Goal: Find specific page/section: Find specific page/section

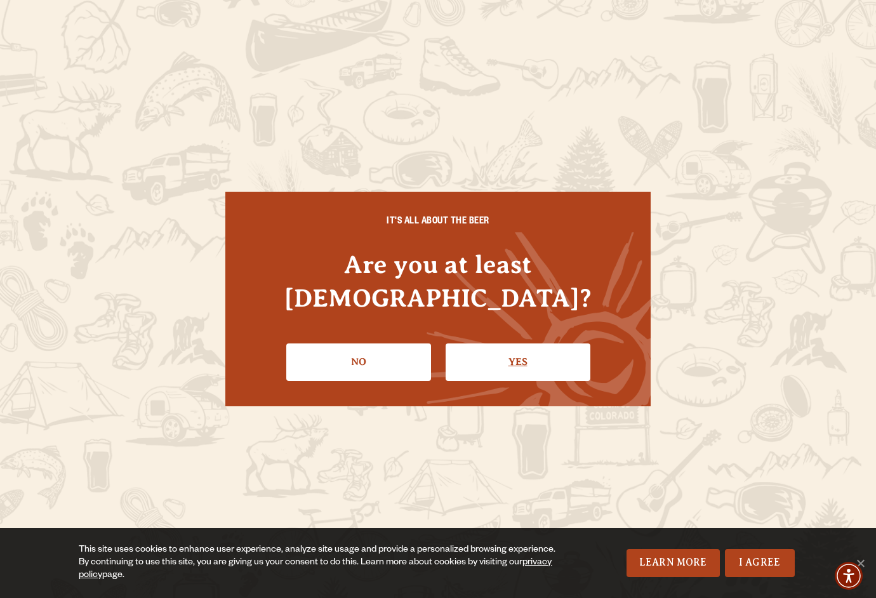
click at [468, 347] on link "Yes" at bounding box center [518, 362] width 145 height 37
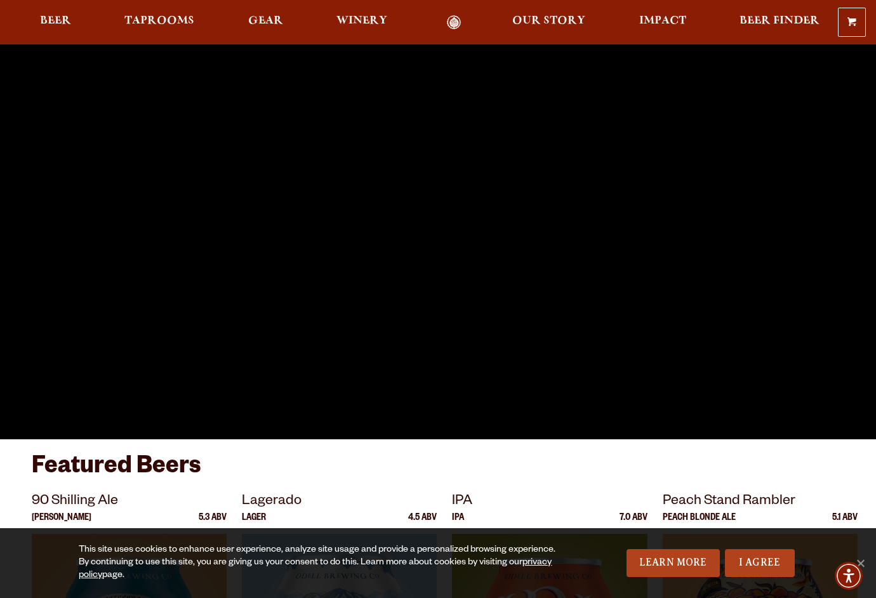
scroll to position [65, 0]
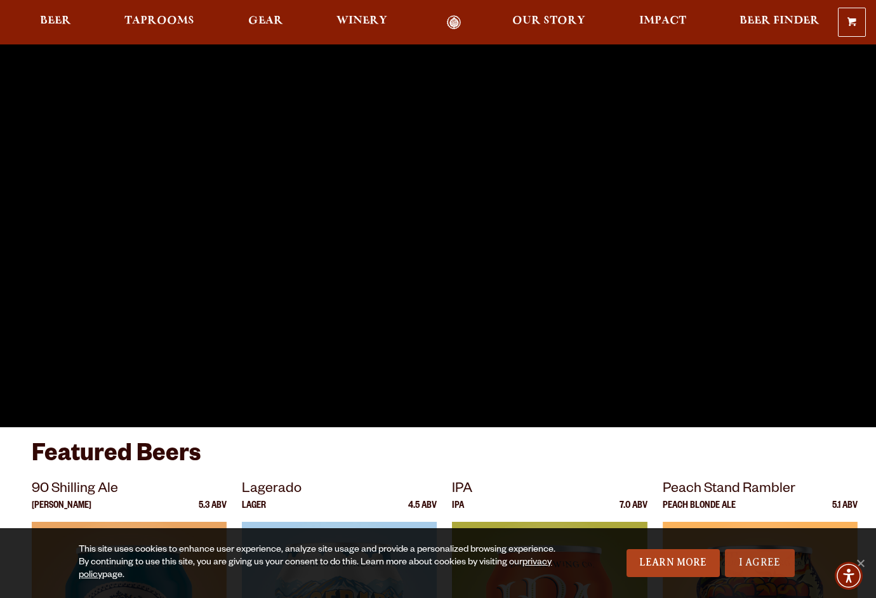
click at [749, 563] on link "I Agree" at bounding box center [760, 563] width 70 height 28
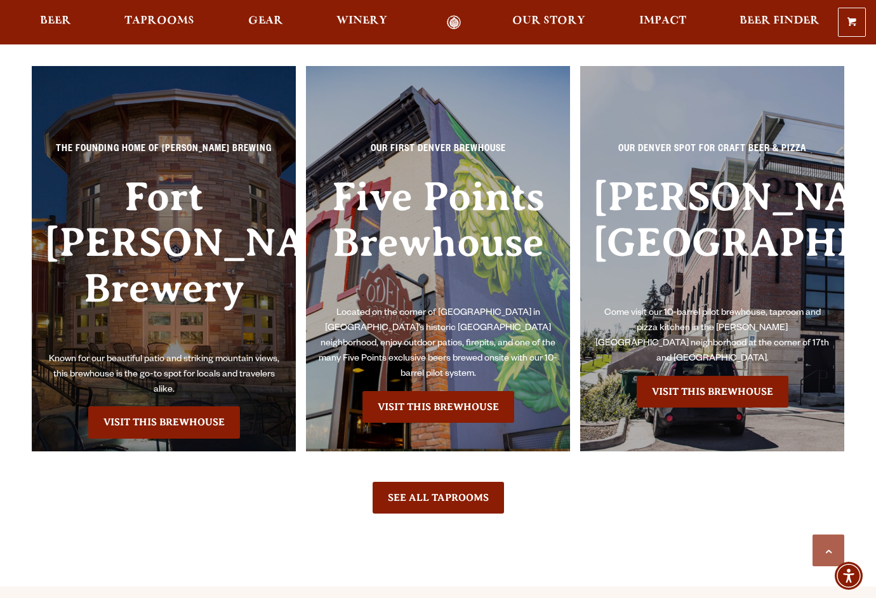
scroll to position [2747, 0]
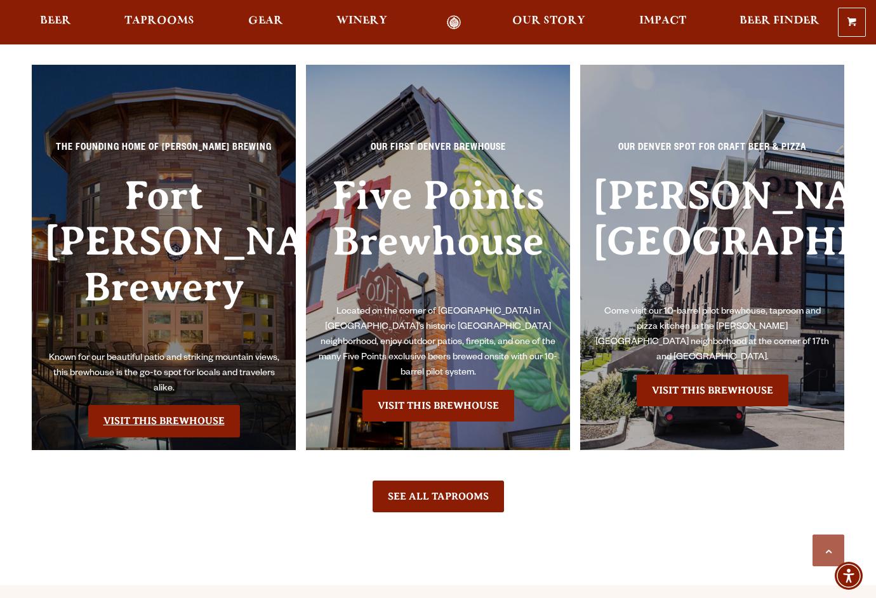
click at [196, 405] on link "Visit this Brewhouse" at bounding box center [164, 421] width 152 height 32
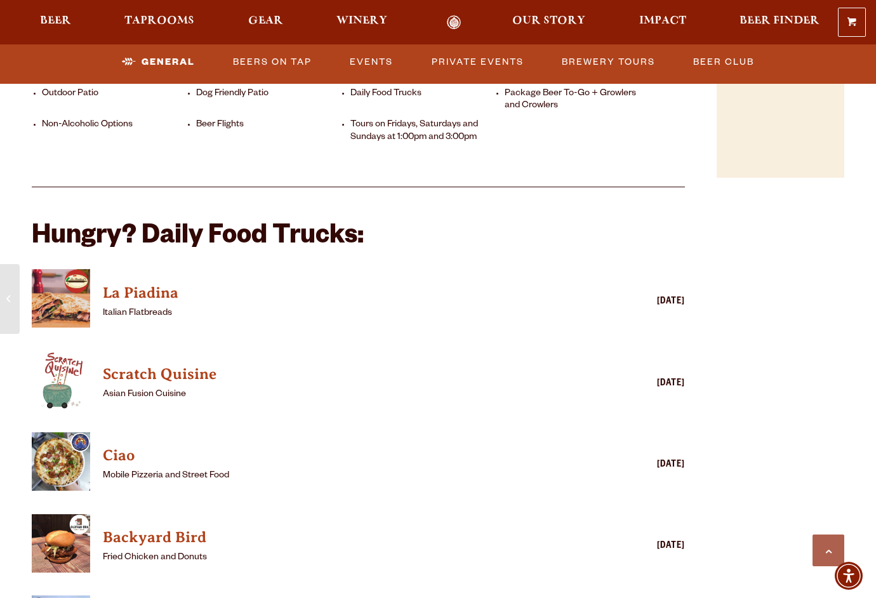
scroll to position [1043, 0]
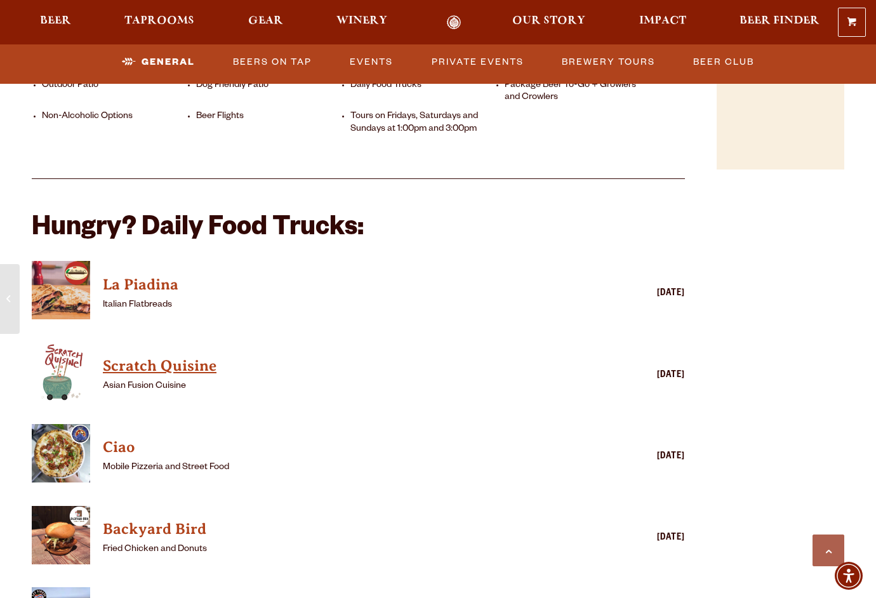
click at [191, 356] on h4 "Scratch Quisine" at bounding box center [340, 366] width 474 height 20
